Goal: Register for event/course

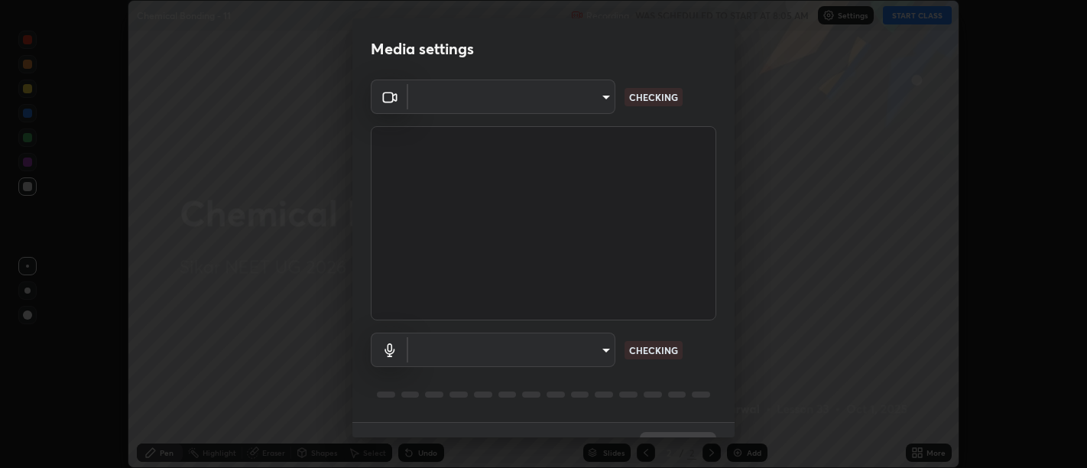
scroll to position [33, 0]
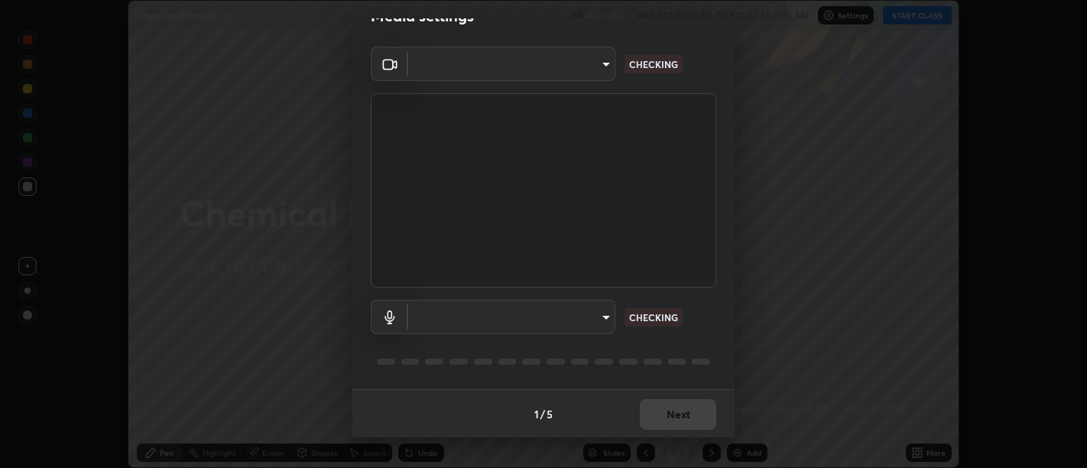
click at [602, 317] on body "Erase all Chemical Bonding - 11 Recording WAS SCHEDULED TO START AT 8:05 AM Set…" at bounding box center [543, 234] width 1087 height 468
type input "d9b519daceb8a772394af6ea8e45353be5bbf62d8cb1cf3345c472de64055974"
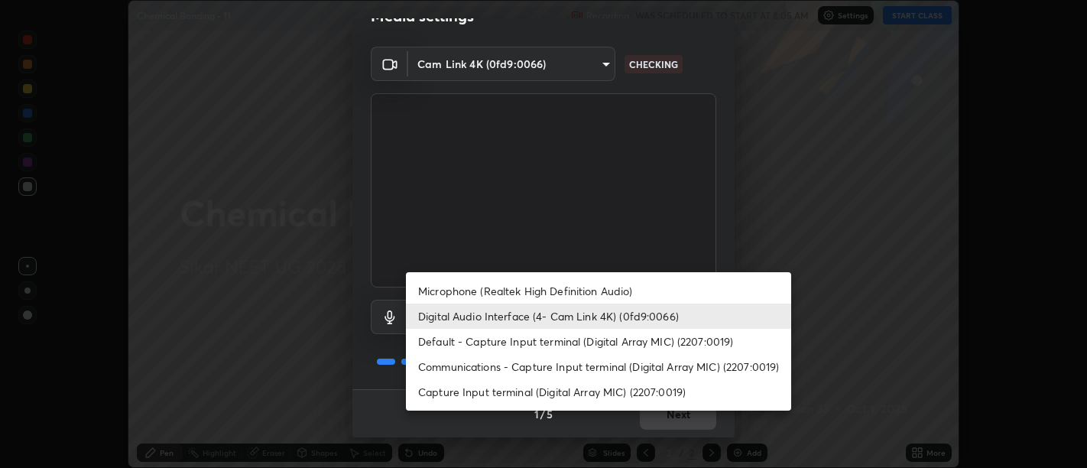
click at [617, 358] on li "Communications - Capture Input terminal (Digital Array MIC) (2207:0019)" at bounding box center [598, 366] width 385 height 25
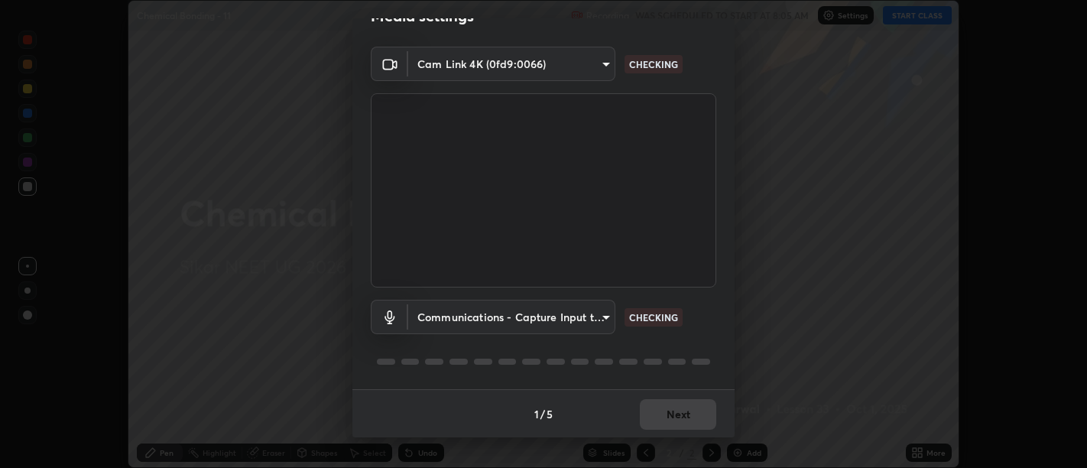
click at [605, 318] on body "Erase all Chemical Bonding - 11 Recording WAS SCHEDULED TO START AT 8:05 AM Set…" at bounding box center [543, 234] width 1087 height 468
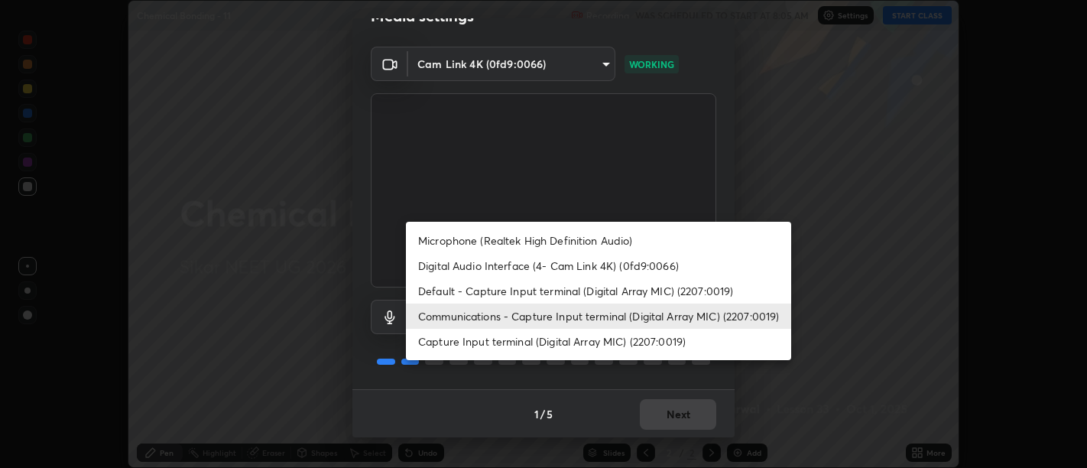
click at [604, 265] on li "Digital Audio Interface (4- Cam Link 4K) (0fd9:0066)" at bounding box center [598, 265] width 385 height 25
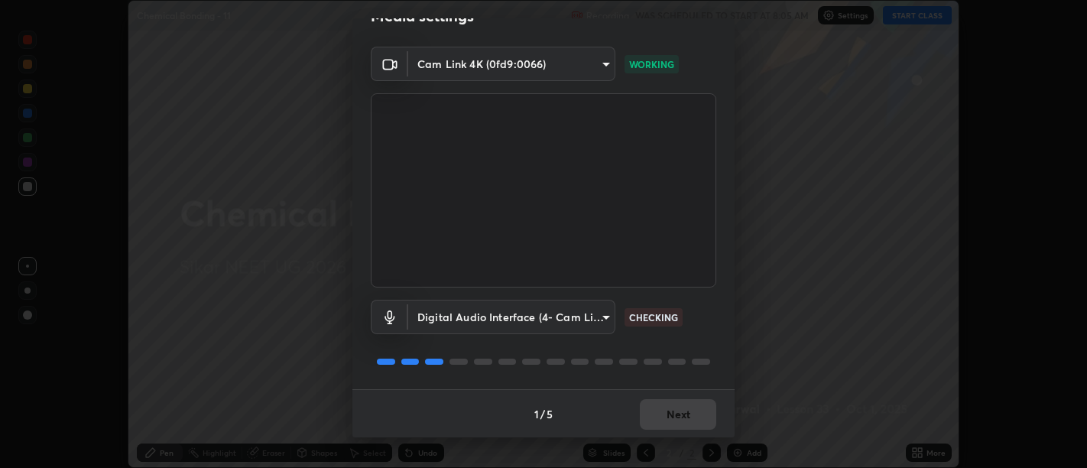
type input "58abe51d7fefdb17ba2419723d43872dcdd823d411622da55c3e9c12cc60ef35"
click at [678, 411] on div "1 / 5 Next" at bounding box center [543, 413] width 382 height 49
click at [680, 407] on div "1 / 5 Next" at bounding box center [543, 413] width 382 height 49
click at [683, 410] on div "1 / 5 Next" at bounding box center [543, 413] width 382 height 49
click at [685, 414] on div "1 / 5 Next" at bounding box center [543, 413] width 382 height 49
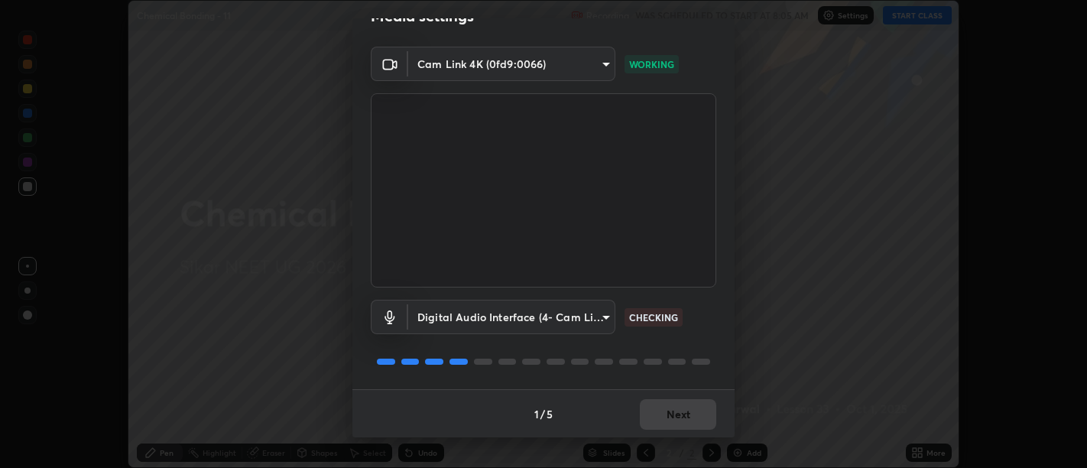
click at [685, 413] on div "1 / 5 Next" at bounding box center [543, 413] width 382 height 49
click at [686, 411] on div "1 / 5 Next" at bounding box center [543, 413] width 382 height 49
click at [683, 421] on div "1 / 5 Next" at bounding box center [543, 413] width 382 height 49
click at [680, 412] on div "1 / 5 Next" at bounding box center [543, 413] width 382 height 49
click at [679, 412] on button "Next" at bounding box center [678, 414] width 76 height 31
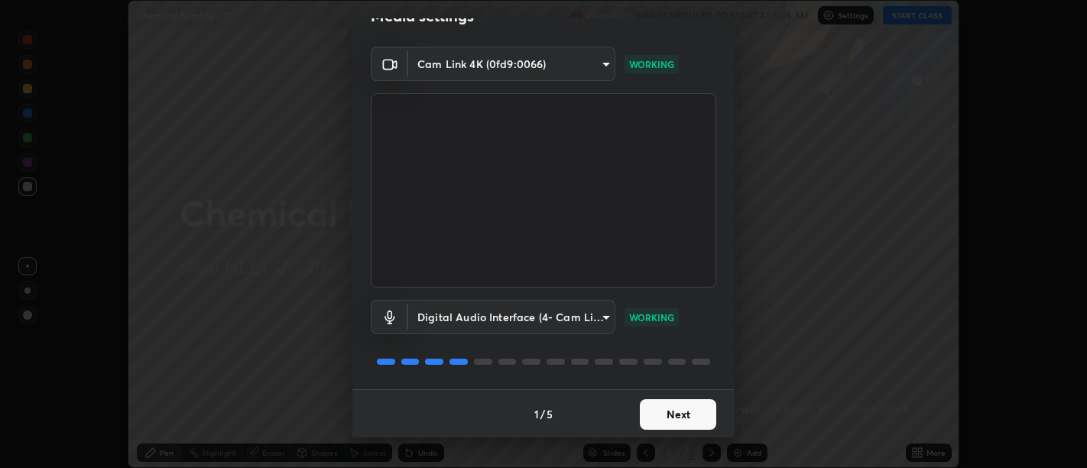
scroll to position [0, 0]
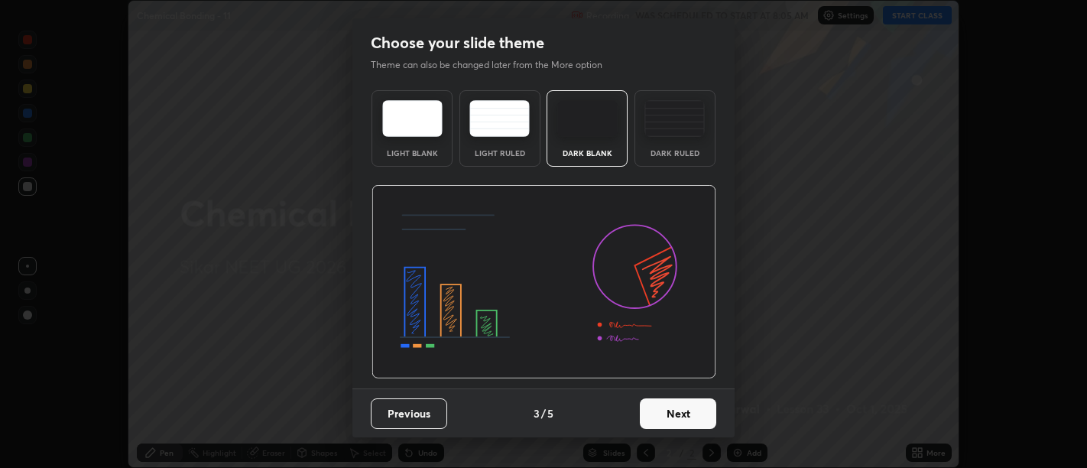
click at [681, 411] on button "Next" at bounding box center [678, 413] width 76 height 31
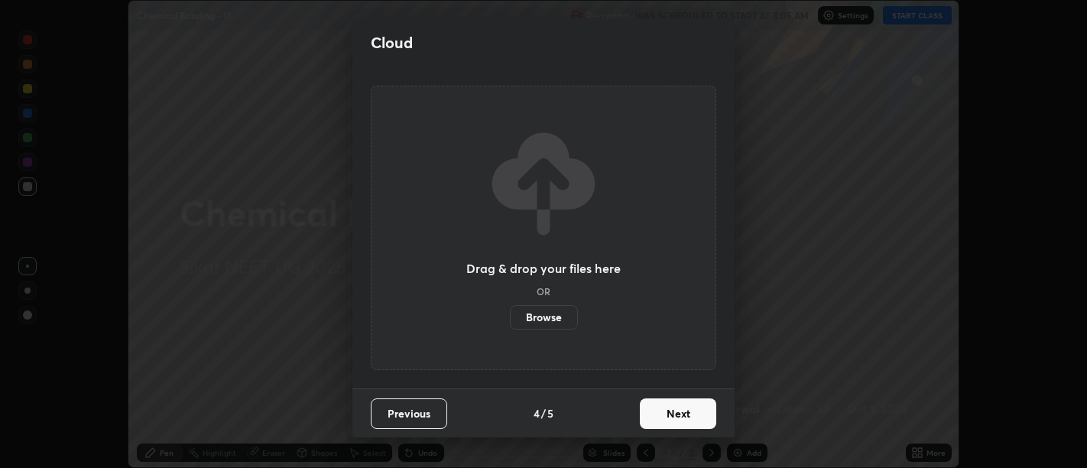
click at [683, 411] on button "Next" at bounding box center [678, 413] width 76 height 31
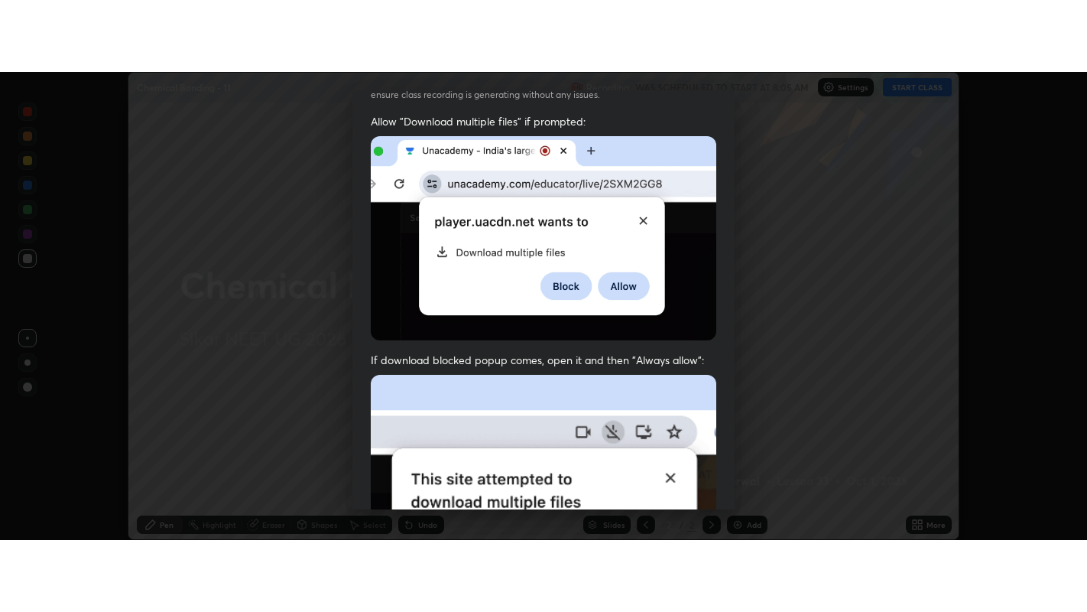
scroll to position [345, 0]
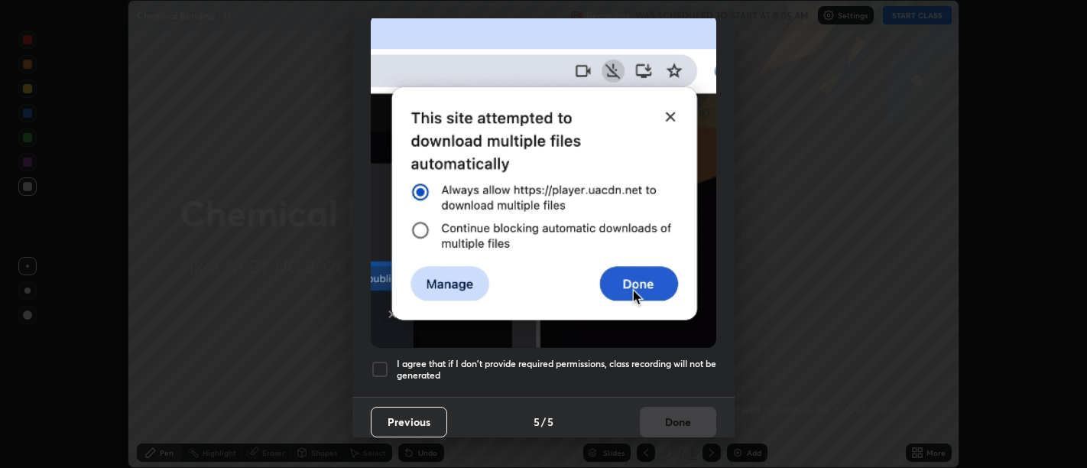
click at [629, 359] on h5 "I agree that if I don't provide required permissions, class recording will not …" at bounding box center [557, 370] width 320 height 24
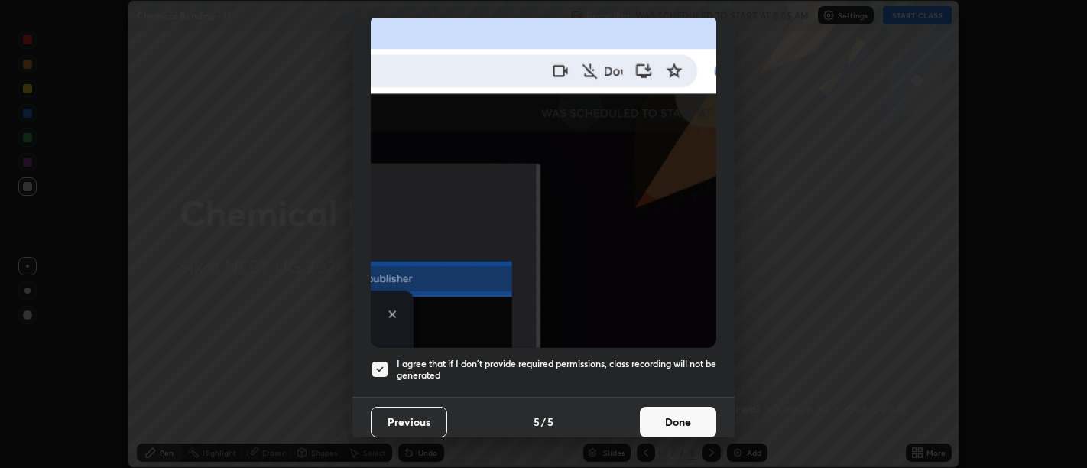
click at [652, 358] on h5 "I agree that if I don't provide required permissions, class recording will not …" at bounding box center [557, 370] width 320 height 24
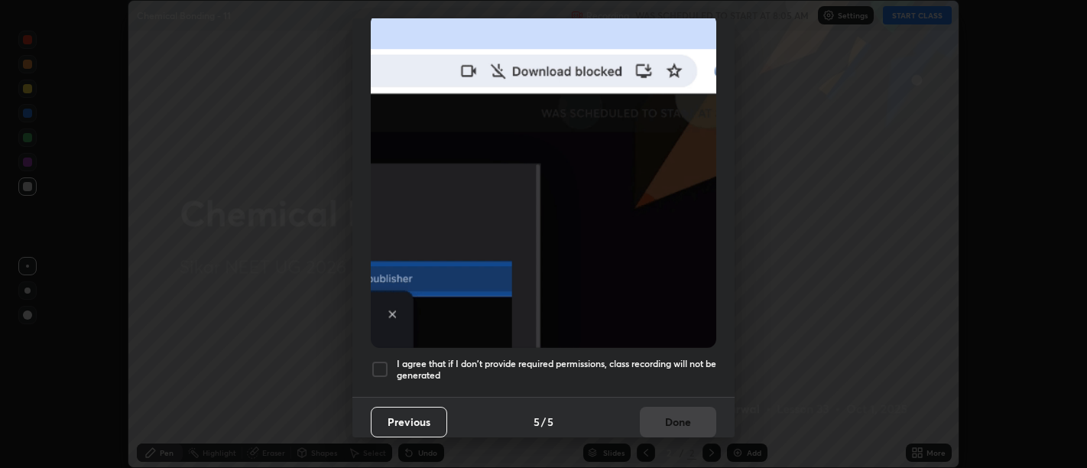
click at [648, 358] on h5 "I agree that if I don't provide required permissions, class recording will not …" at bounding box center [557, 370] width 320 height 24
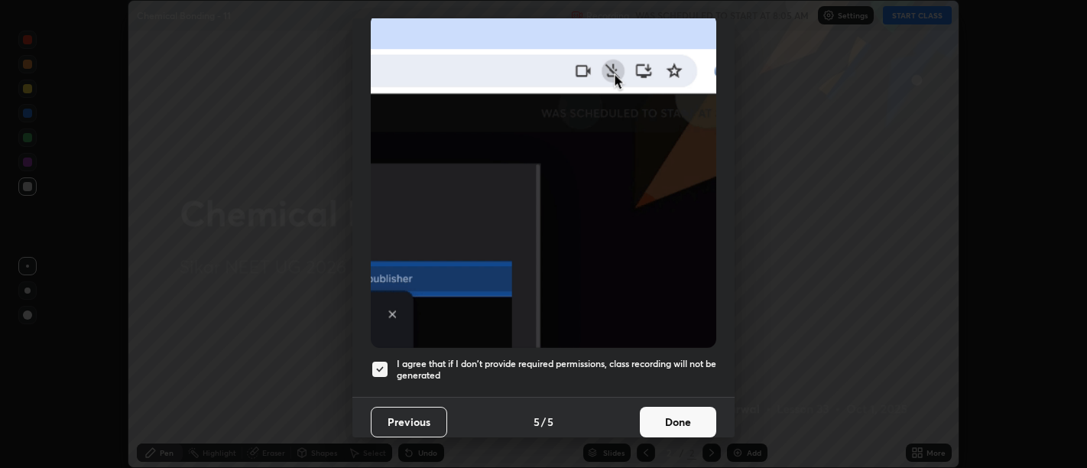
click at [664, 411] on button "Done" at bounding box center [678, 422] width 76 height 31
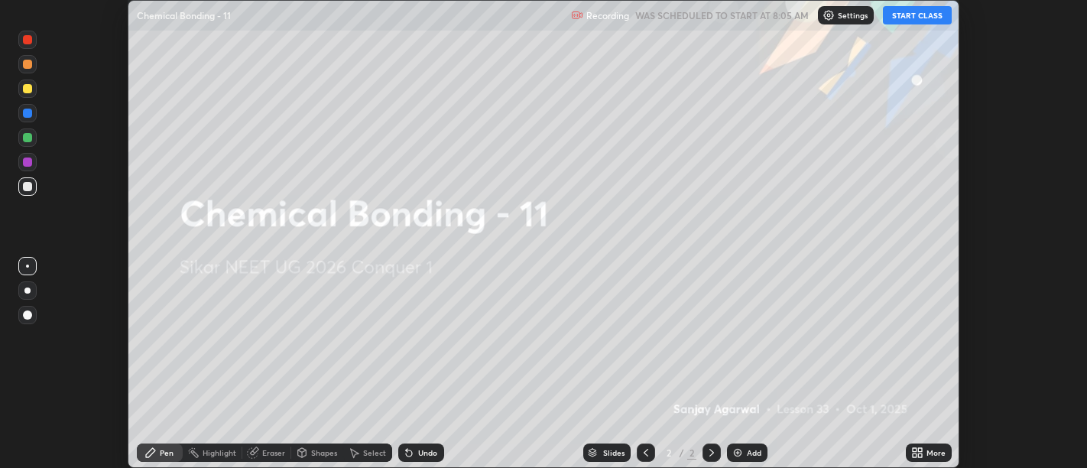
click at [920, 455] on icon at bounding box center [920, 455] width 4 height 4
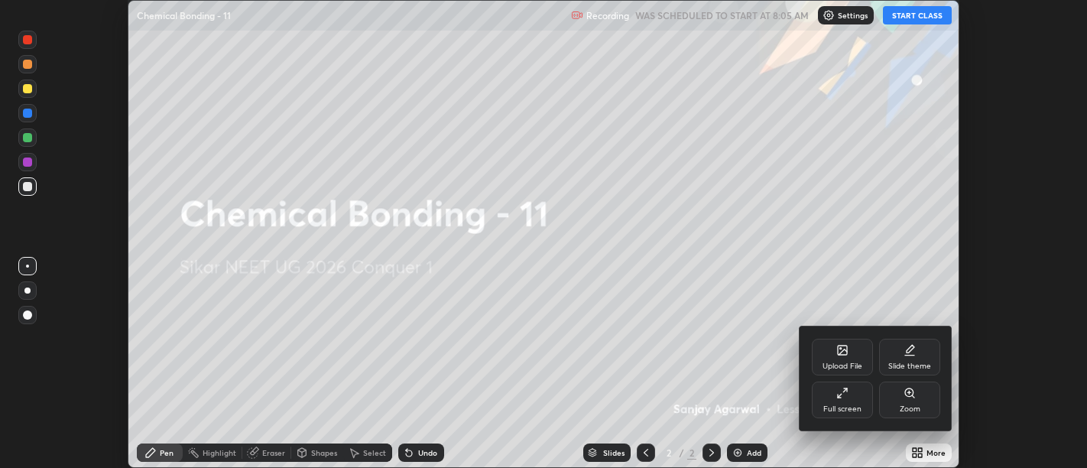
click at [843, 404] on div "Full screen" at bounding box center [842, 399] width 61 height 37
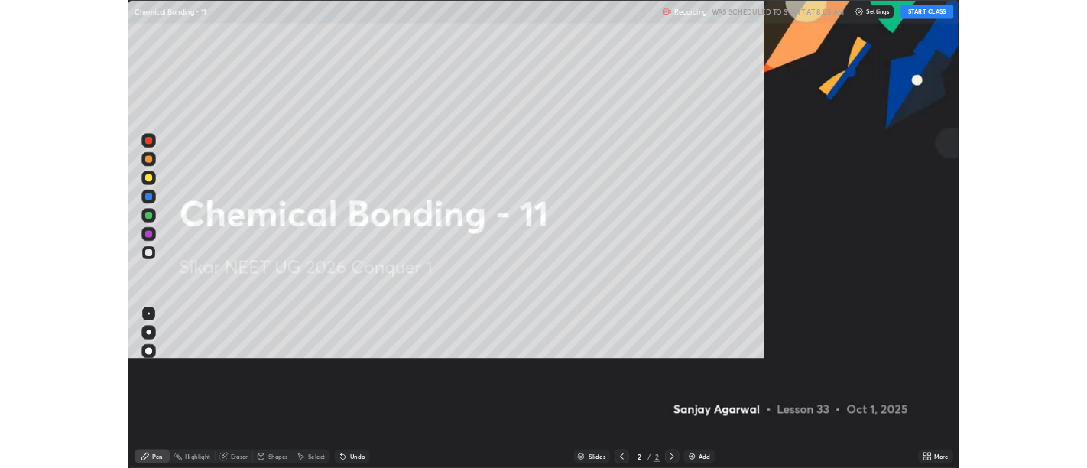
scroll to position [612, 1087]
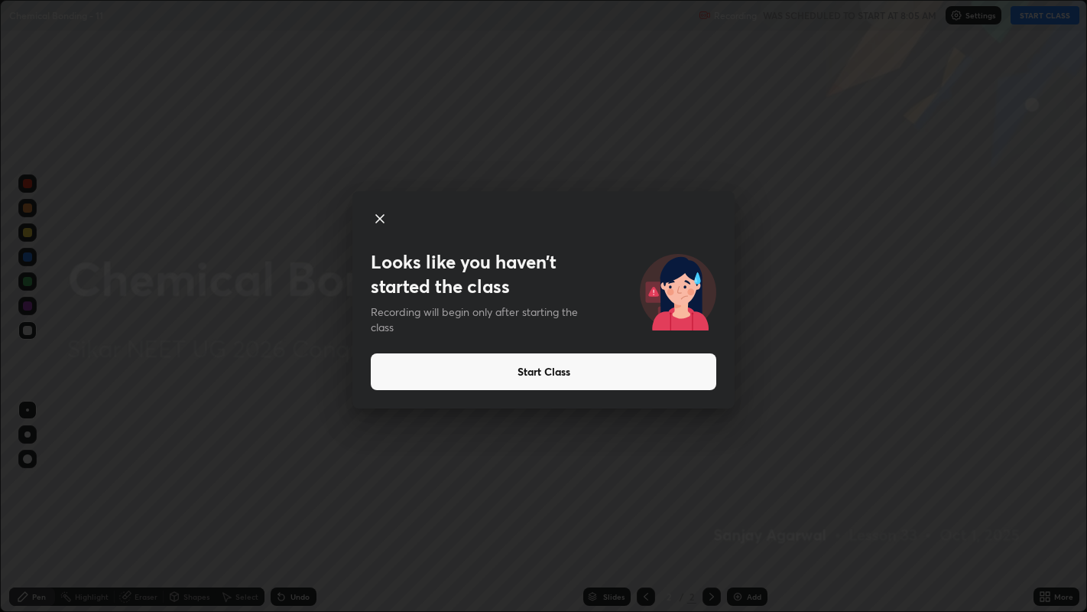
click at [553, 378] on button "Start Class" at bounding box center [544, 371] width 346 height 37
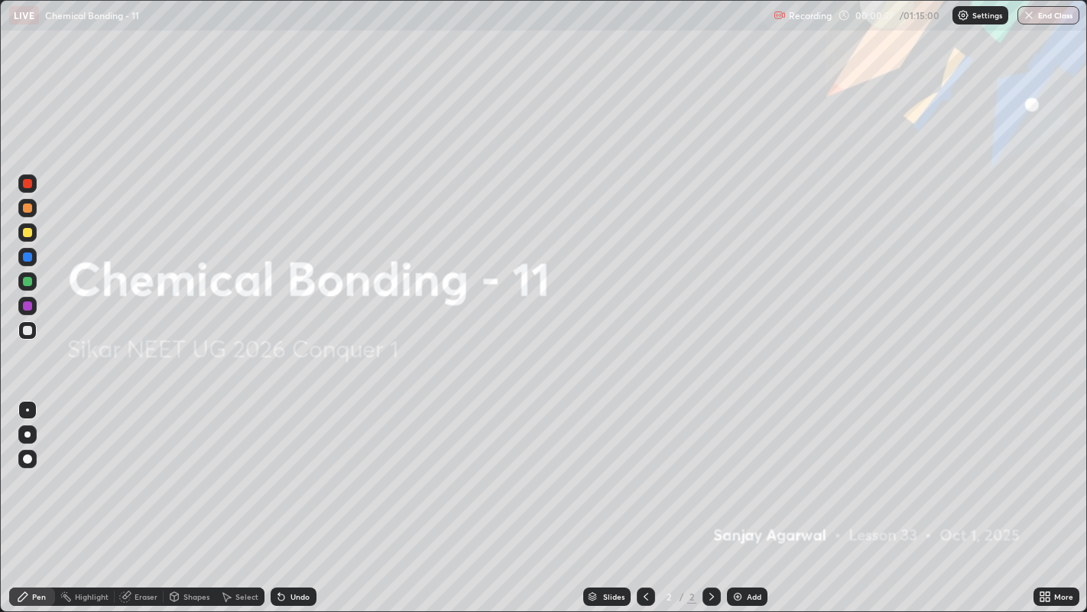
click at [740, 467] on img at bounding box center [738, 596] width 12 height 12
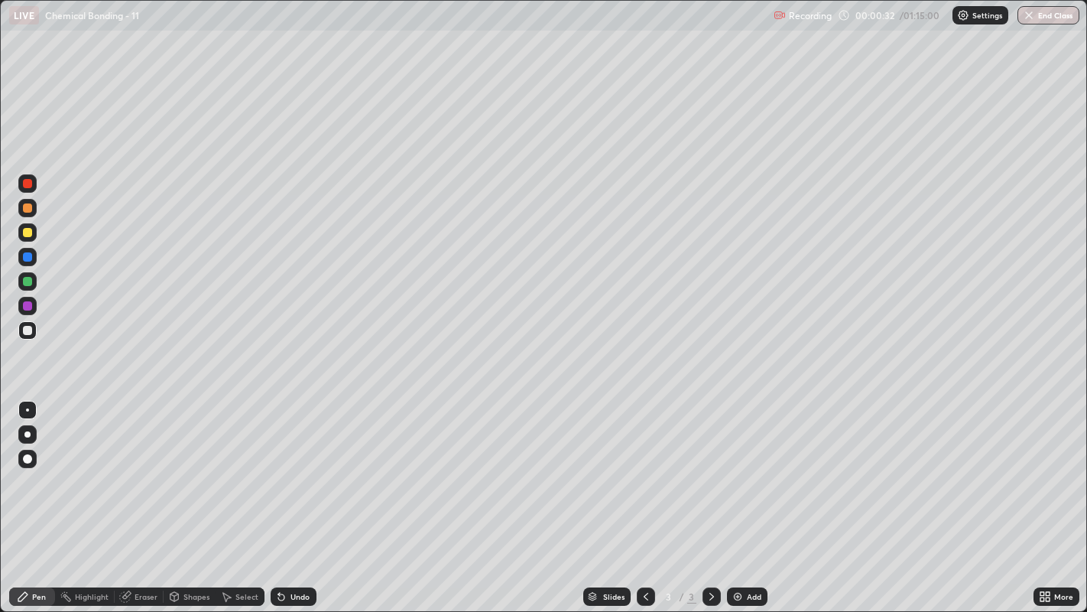
click at [25, 235] on div at bounding box center [27, 232] width 9 height 9
click at [27, 433] on div at bounding box center [27, 434] width 6 height 6
click at [297, 467] on div "Undo" at bounding box center [299, 596] width 19 height 8
click at [303, 467] on div "Undo" at bounding box center [294, 596] width 46 height 18
click at [296, 467] on div "Undo" at bounding box center [299, 596] width 19 height 8
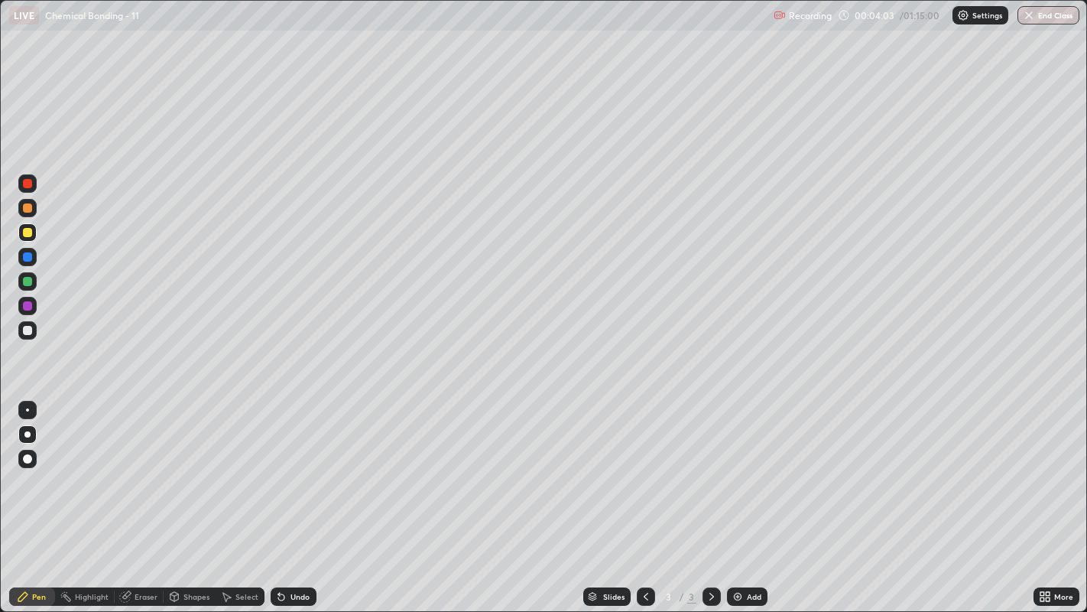
click at [290, 467] on div "Undo" at bounding box center [299, 596] width 19 height 8
click at [28, 332] on div at bounding box center [27, 330] width 9 height 9
click at [756, 467] on div "Add" at bounding box center [754, 596] width 15 height 8
click at [732, 467] on img at bounding box center [738, 596] width 12 height 12
click at [641, 467] on div at bounding box center [646, 596] width 18 height 31
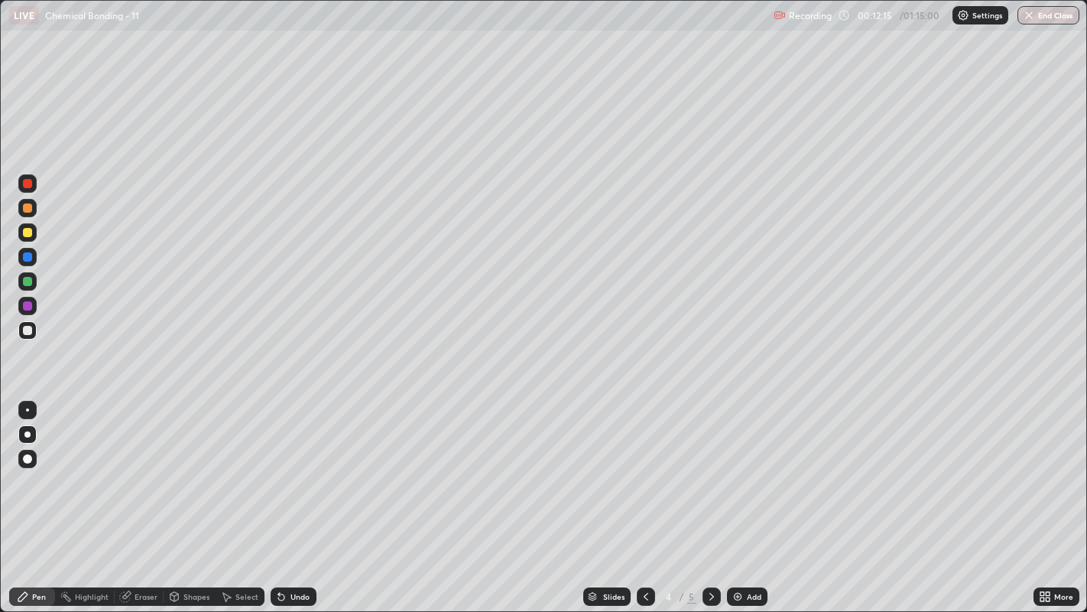
click at [24, 231] on div at bounding box center [27, 232] width 9 height 9
click at [280, 467] on icon at bounding box center [281, 597] width 6 height 6
click at [286, 467] on div "Undo" at bounding box center [294, 596] width 46 height 18
click at [284, 467] on div "Undo" at bounding box center [294, 596] width 46 height 18
click at [279, 467] on icon at bounding box center [281, 596] width 12 height 12
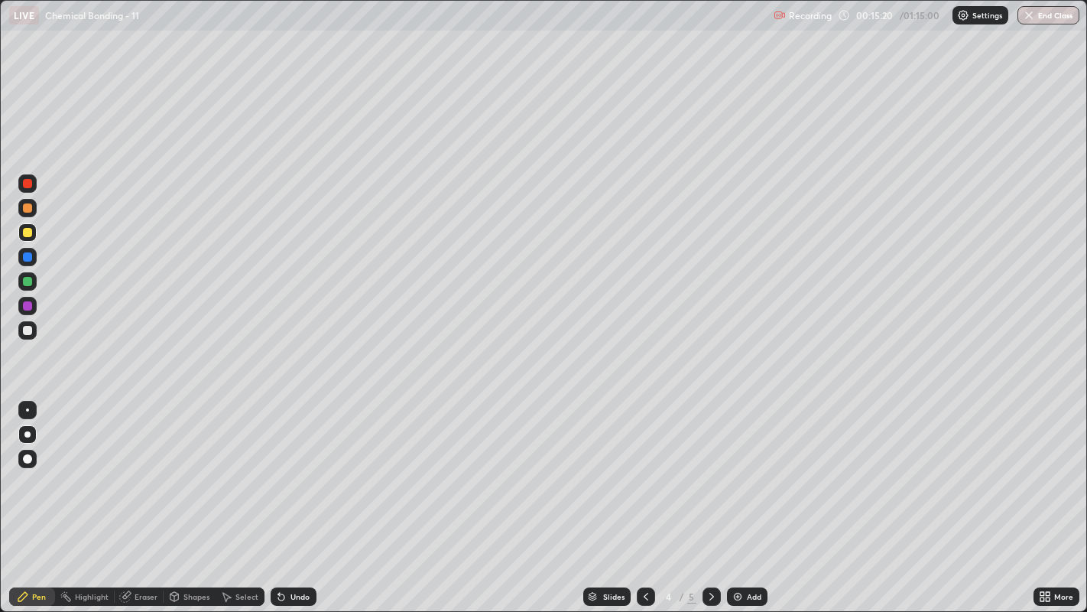
click at [277, 467] on div "Undo" at bounding box center [294, 596] width 46 height 18
click at [278, 467] on icon at bounding box center [281, 597] width 6 height 6
click at [300, 467] on div "Undo" at bounding box center [299, 596] width 19 height 8
click at [28, 327] on div at bounding box center [27, 330] width 9 height 9
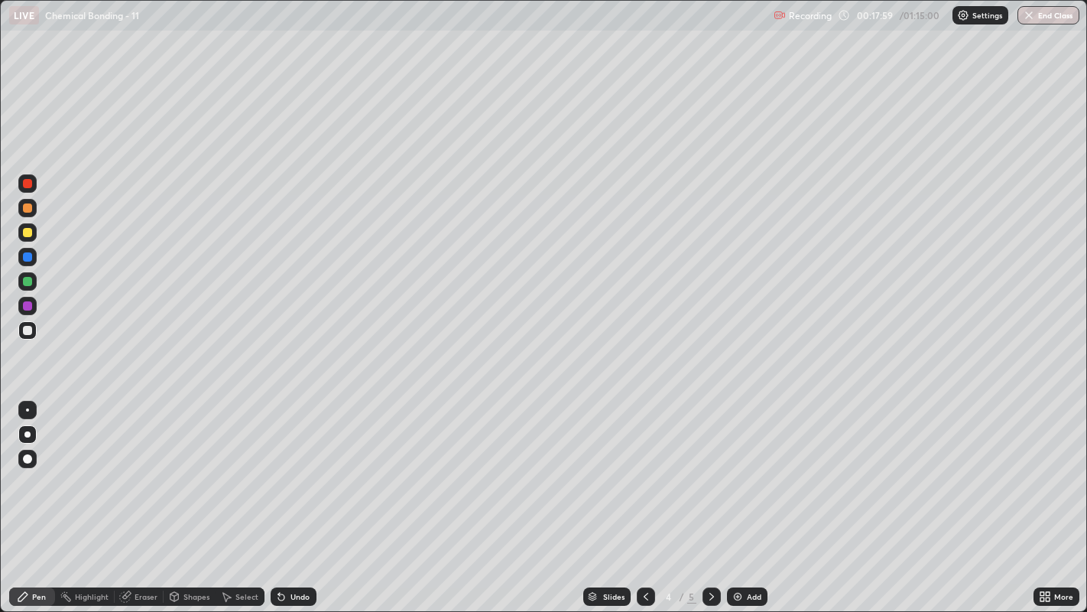
click at [709, 467] on icon at bounding box center [712, 596] width 12 height 12
click at [287, 467] on div "Undo" at bounding box center [294, 596] width 46 height 18
click at [299, 467] on div "Undo" at bounding box center [299, 596] width 19 height 8
click at [28, 232] on div at bounding box center [27, 232] width 9 height 9
click at [290, 467] on div "Undo" at bounding box center [299, 596] width 19 height 8
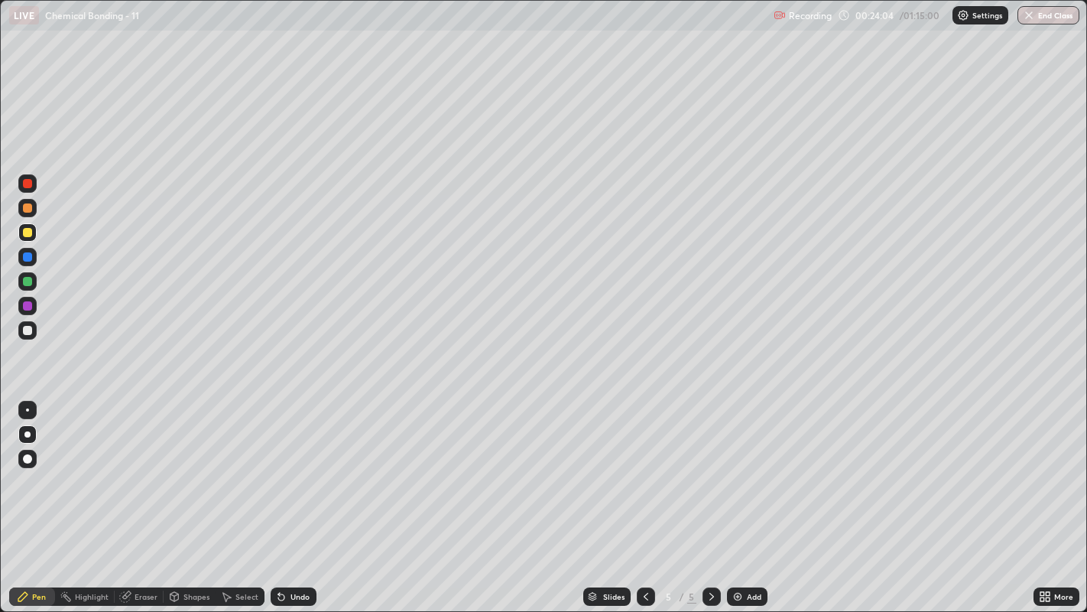
click at [294, 467] on div "Undo" at bounding box center [294, 596] width 46 height 18
click at [27, 332] on div at bounding box center [27, 330] width 9 height 9
click at [294, 467] on div "Undo" at bounding box center [294, 596] width 46 height 18
click at [290, 467] on div "Undo" at bounding box center [299, 596] width 19 height 8
click at [732, 467] on img at bounding box center [738, 596] width 12 height 12
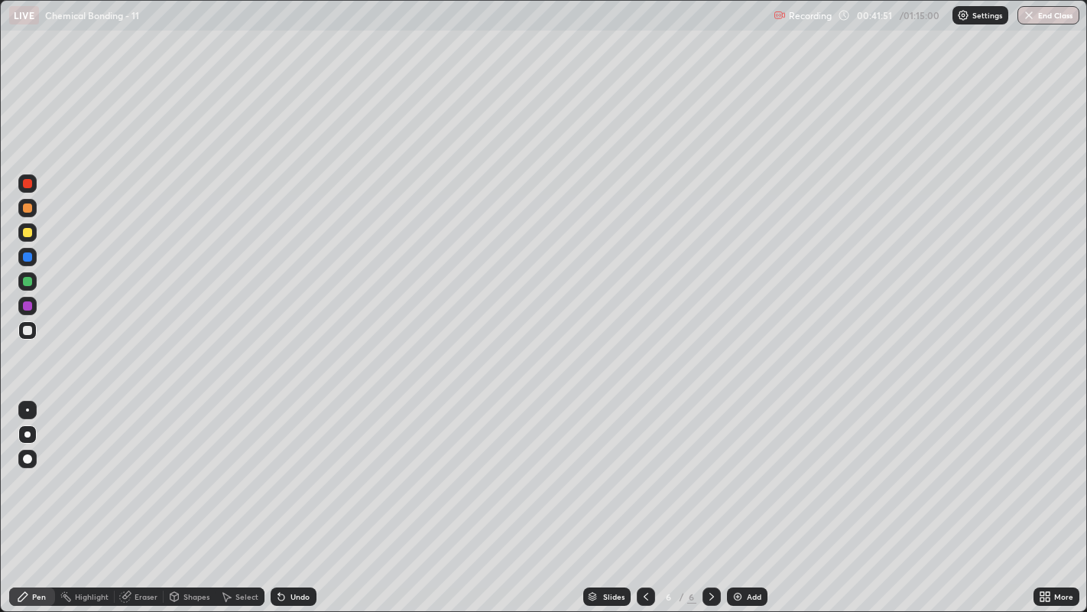
click at [29, 230] on div at bounding box center [27, 232] width 9 height 9
click at [28, 329] on div at bounding box center [27, 330] width 9 height 9
click at [734, 467] on img at bounding box center [738, 596] width 12 height 12
click at [25, 240] on div at bounding box center [27, 232] width 18 height 18
click at [740, 467] on img at bounding box center [738, 596] width 12 height 12
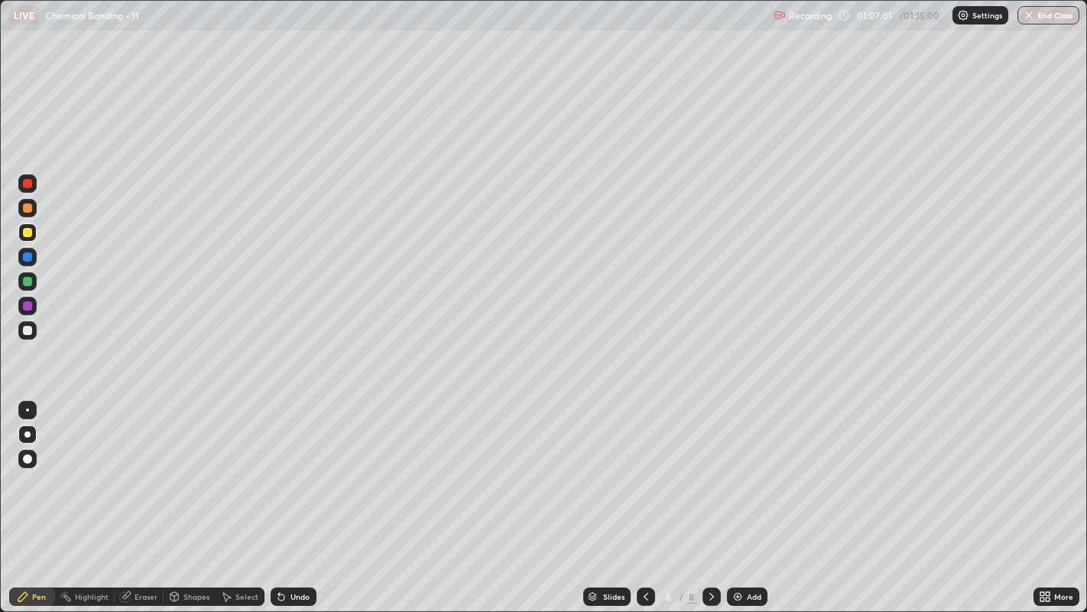
click at [1030, 15] on img "button" at bounding box center [1029, 15] width 12 height 12
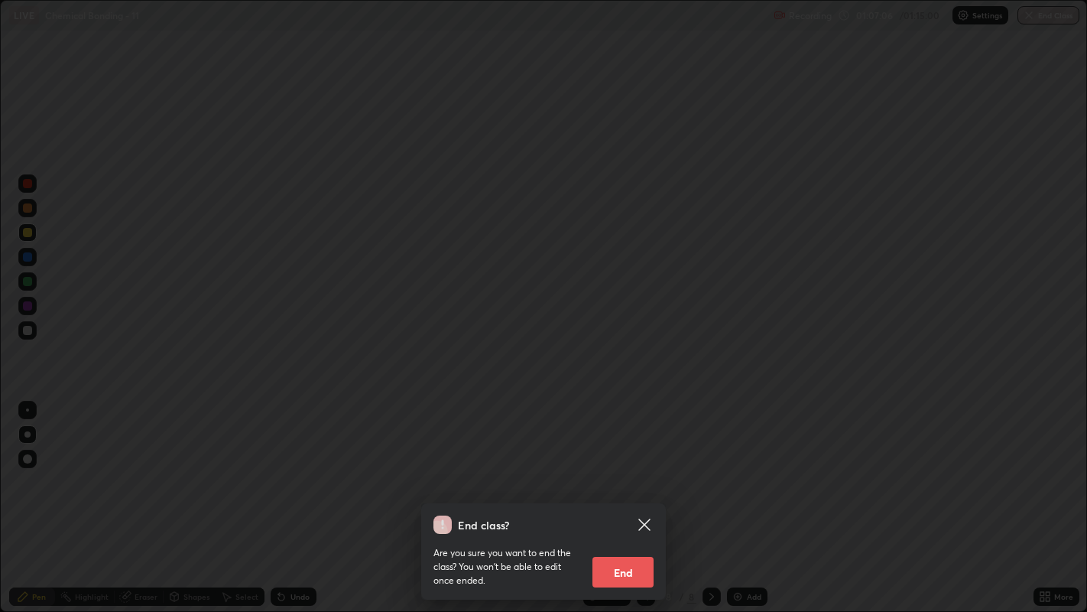
click at [632, 467] on button "End" at bounding box center [622, 571] width 61 height 31
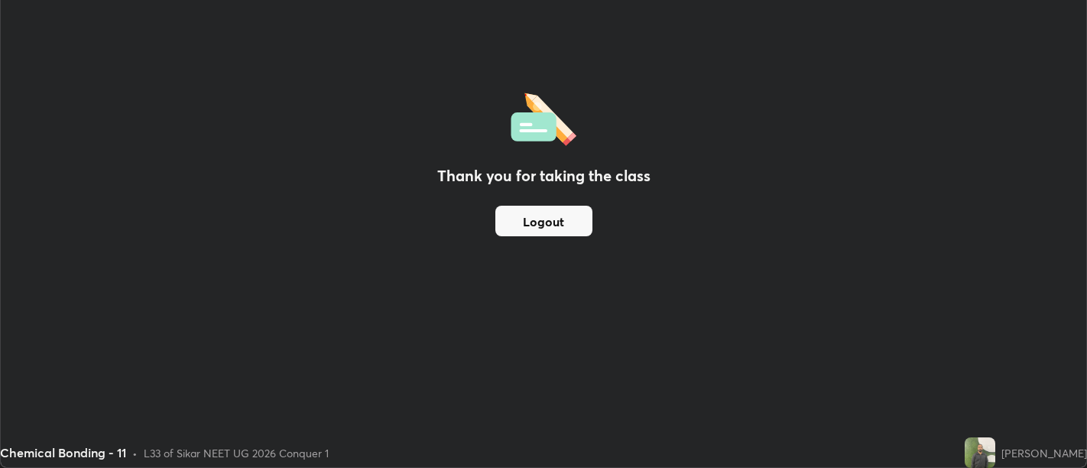
scroll to position [75972, 75353]
